Goal: Information Seeking & Learning: Learn about a topic

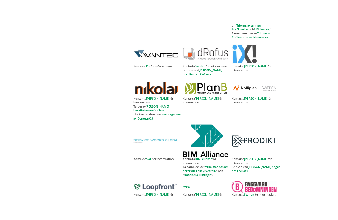
scroll to position [466, 0]
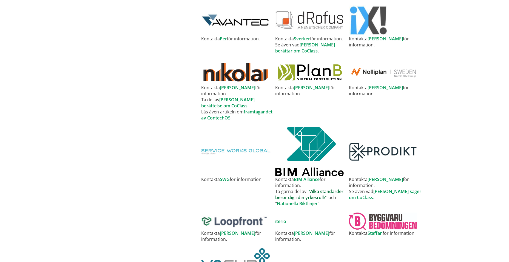
click at [315, 188] on link "Vilka standarder berör dig i din yrkesroll?" at bounding box center [309, 194] width 68 height 12
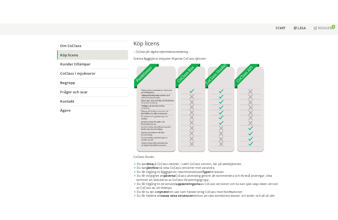
scroll to position [9, 0]
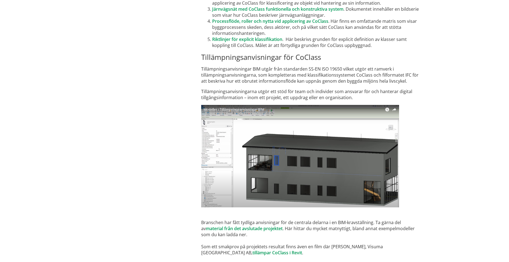
scroll to position [3235, 0]
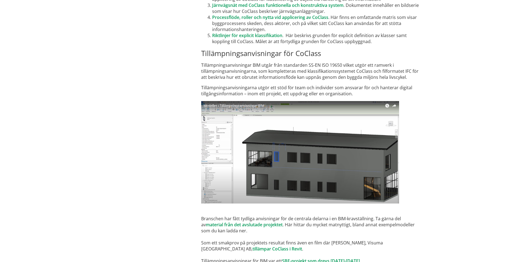
click at [290, 117] on img at bounding box center [300, 152] width 198 height 102
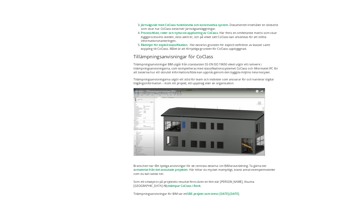
scroll to position [3241, 0]
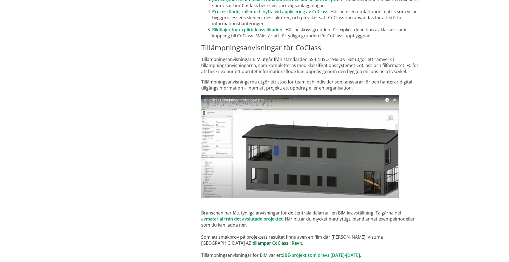
click at [253, 240] on link "tillämpar CoClass i Revit" at bounding box center [278, 243] width 50 height 6
click at [250, 216] on link "material från det avslutade projektet" at bounding box center [244, 219] width 77 height 6
click at [253, 240] on link "tillämpar CoClass i Revit" at bounding box center [278, 243] width 50 height 6
click at [315, 252] on link "SBE-projekt som drevs [DATE]-[DATE]" at bounding box center [321, 255] width 78 height 6
